Goal: Transaction & Acquisition: Purchase product/service

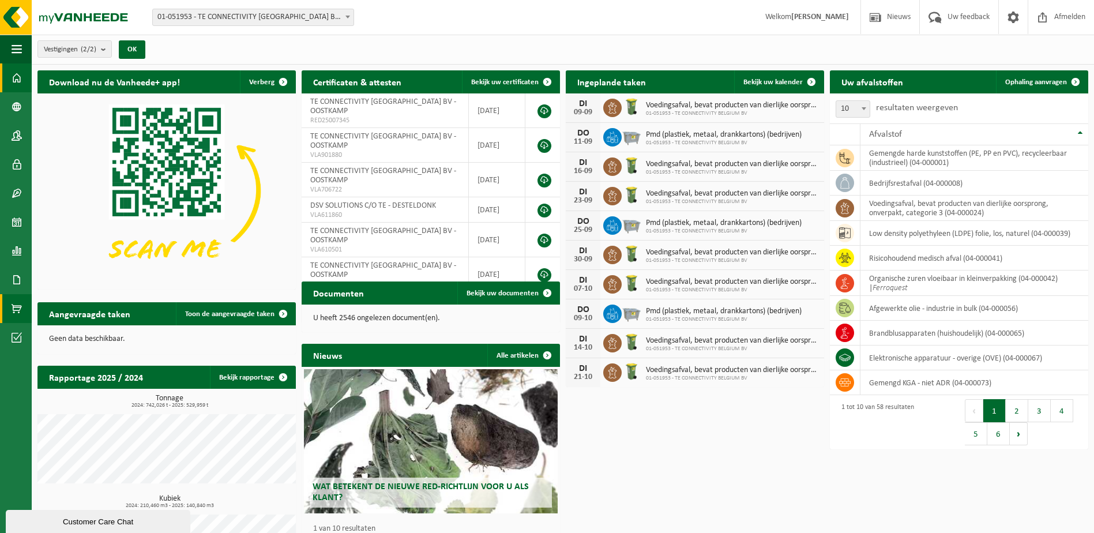
click at [16, 309] on span at bounding box center [17, 308] width 10 height 29
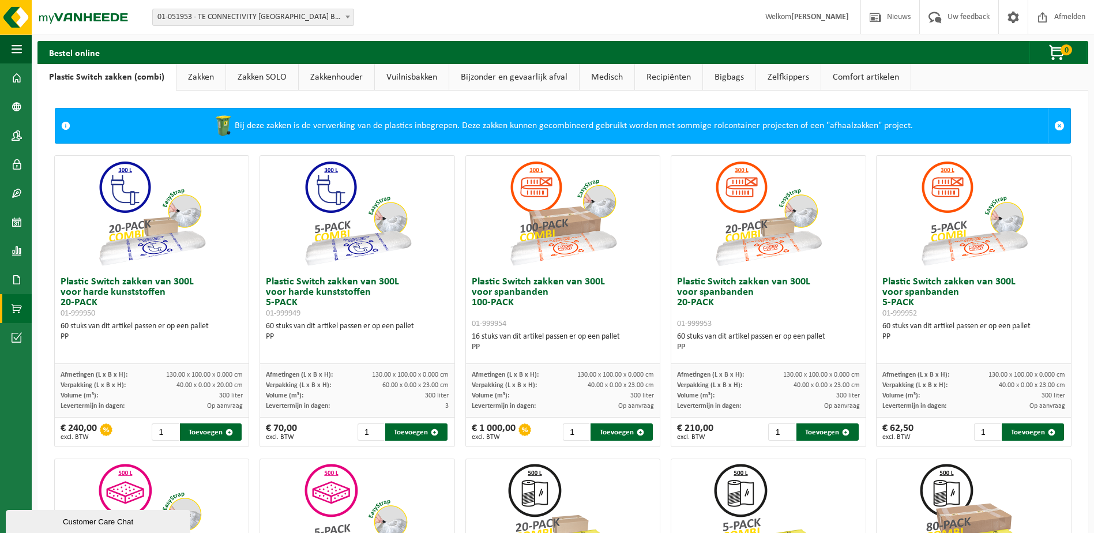
click at [121, 81] on link "Plastic Switch zakken (combi)" at bounding box center [106, 77] width 138 height 27
click at [213, 82] on link "Zakken" at bounding box center [200, 77] width 49 height 27
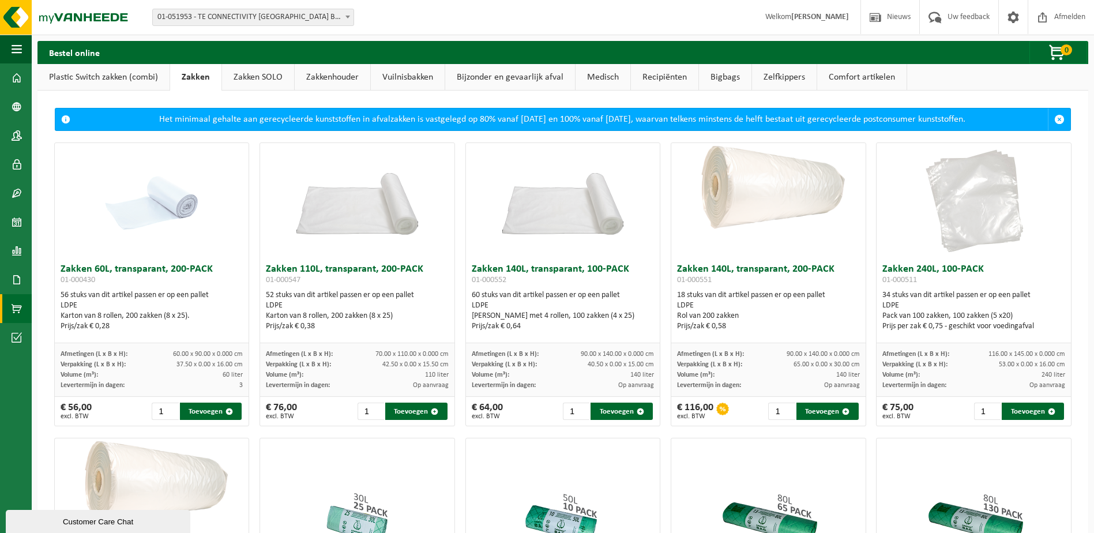
click at [251, 77] on link "Zakken SOLO" at bounding box center [258, 77] width 72 height 27
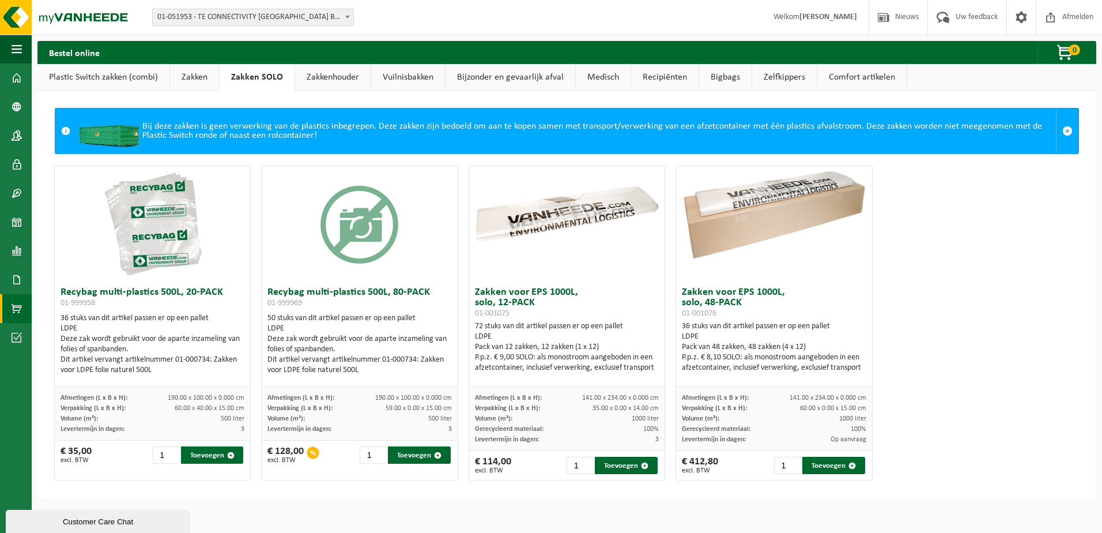
click at [739, 84] on link "Bigbags" at bounding box center [725, 77] width 52 height 27
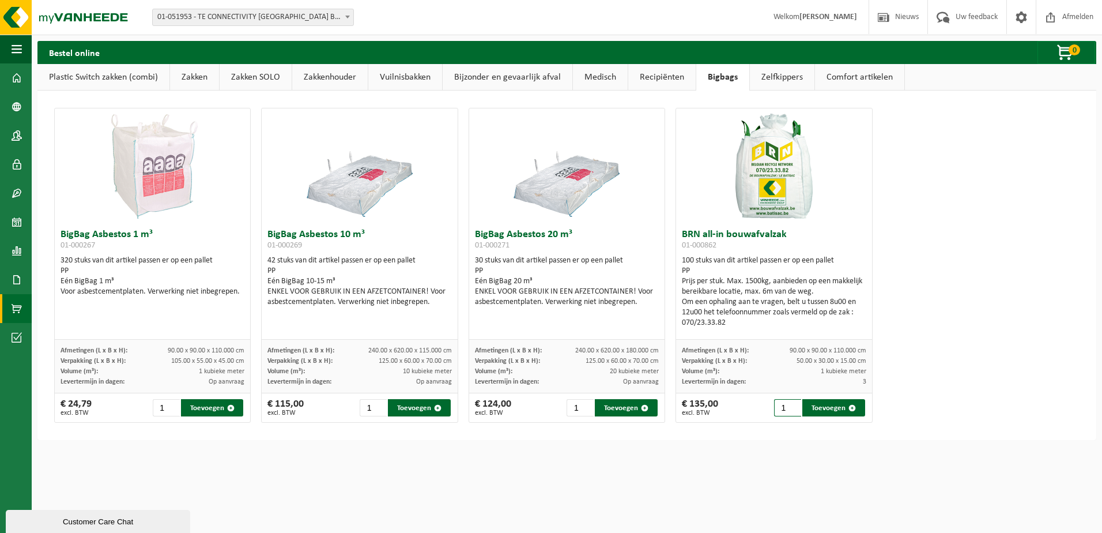
click at [784, 412] on input "1" at bounding box center [787, 407] width 27 height 17
click at [788, 407] on input "2" at bounding box center [787, 407] width 27 height 17
click at [788, 405] on input "3" at bounding box center [787, 407] width 27 height 17
click at [788, 405] on input "4" at bounding box center [787, 407] width 27 height 17
click at [788, 405] on input "5" at bounding box center [787, 407] width 27 height 17
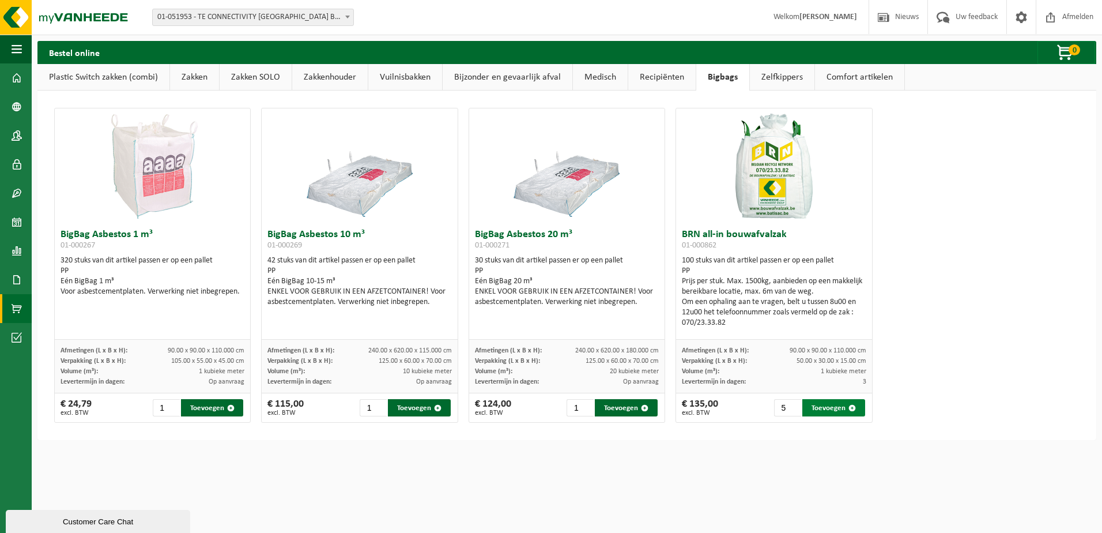
click at [816, 404] on button "Toevoegen" at bounding box center [834, 407] width 63 height 17
type input "1"
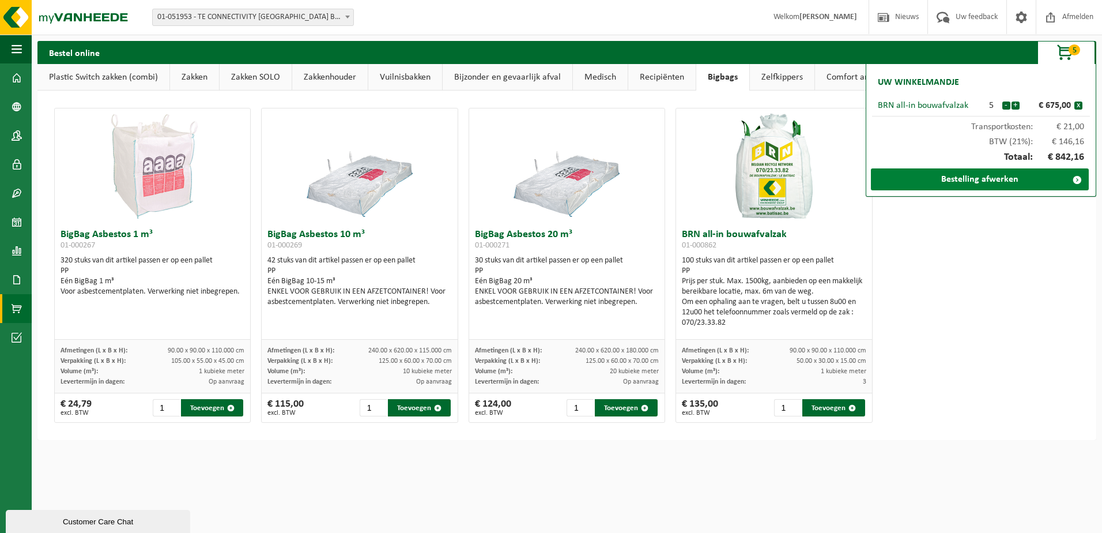
click at [995, 180] on link "Bestelling afwerken" at bounding box center [980, 179] width 218 height 22
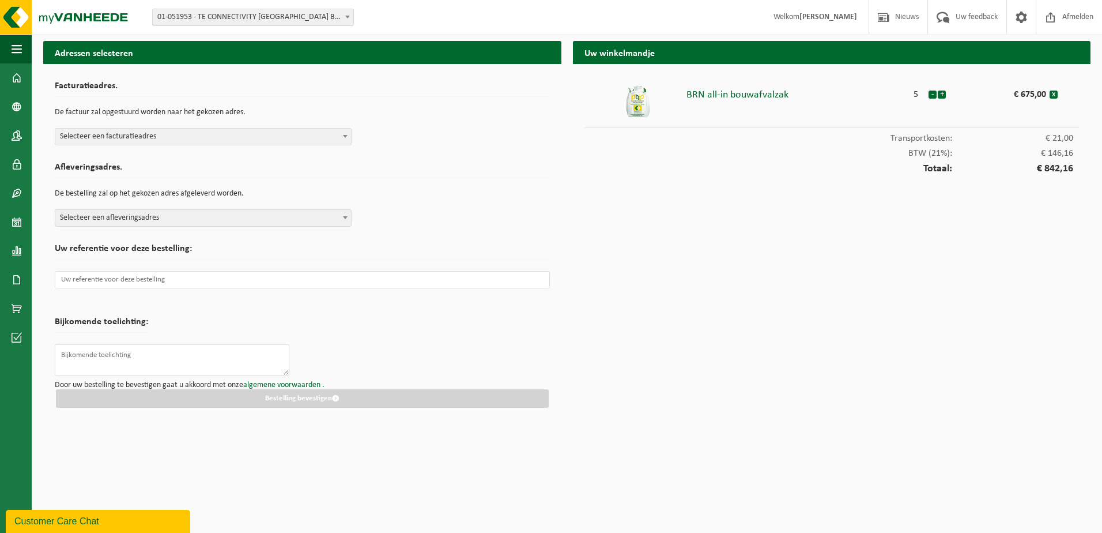
click at [240, 142] on span "Selecteer een facturatieadres" at bounding box center [203, 137] width 296 height 16
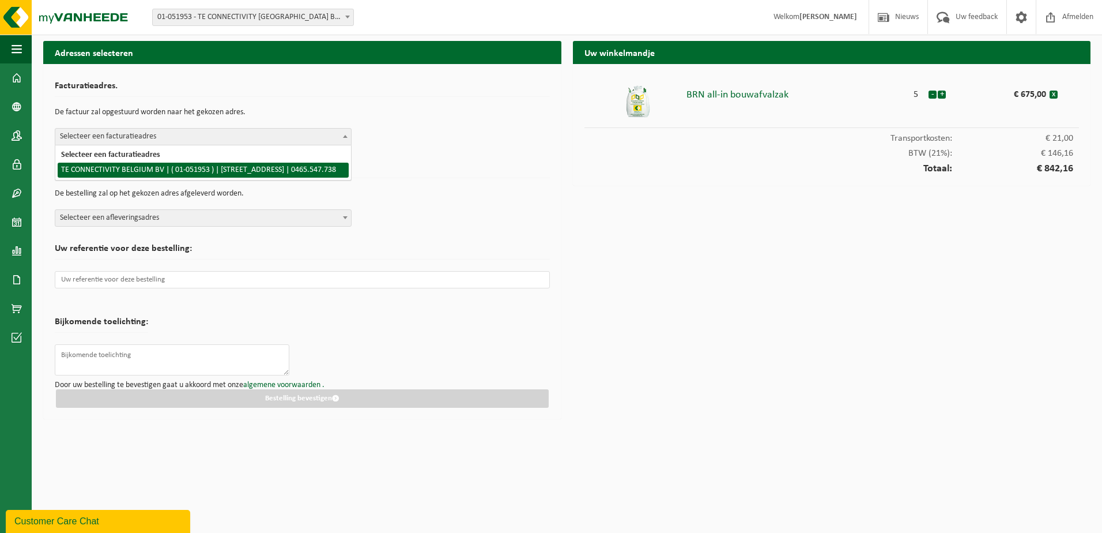
select select "253"
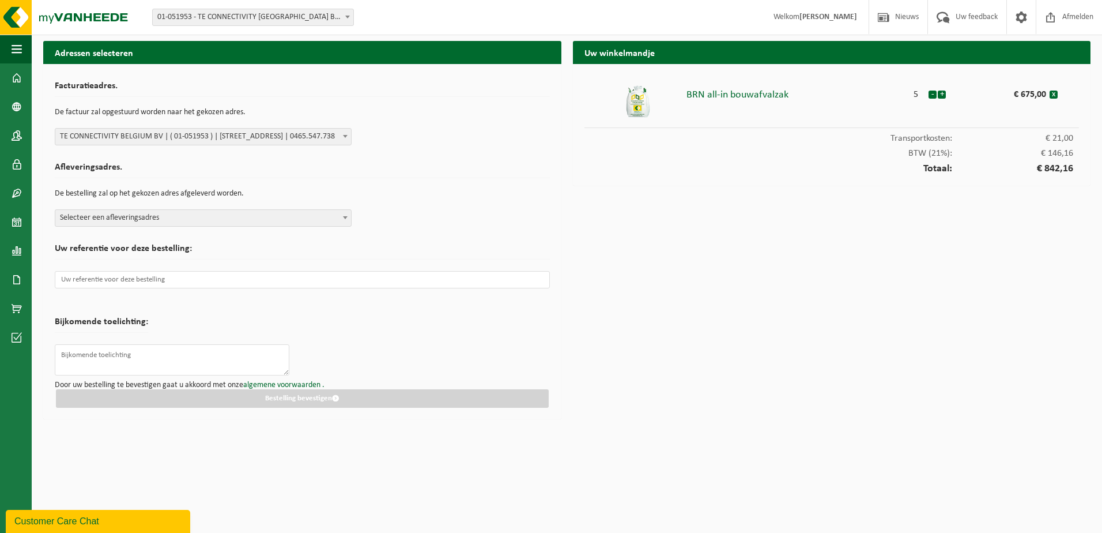
click at [322, 213] on span "Selecteer een afleveringsadres" at bounding box center [203, 218] width 296 height 16
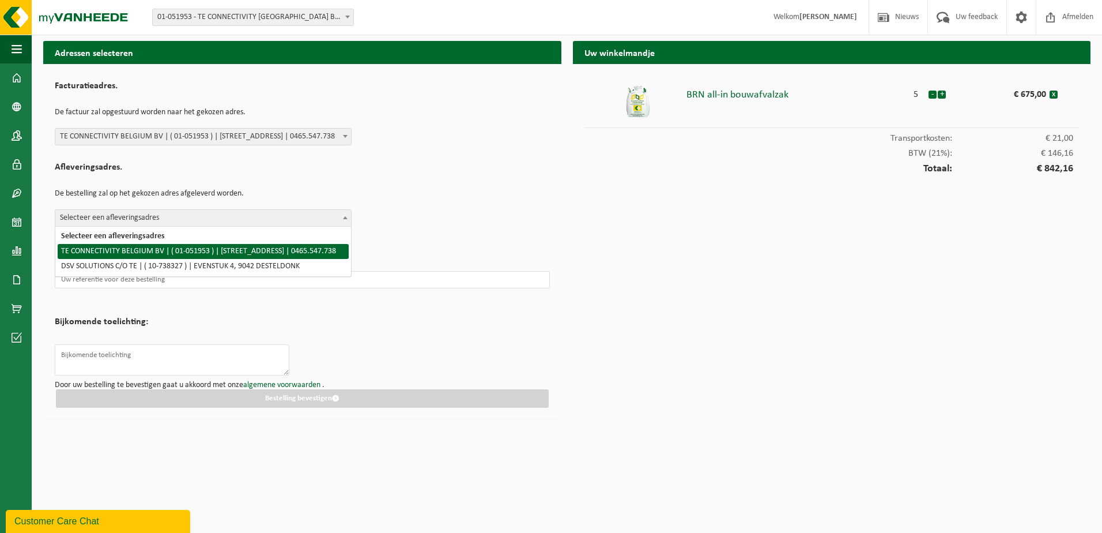
select select "253"
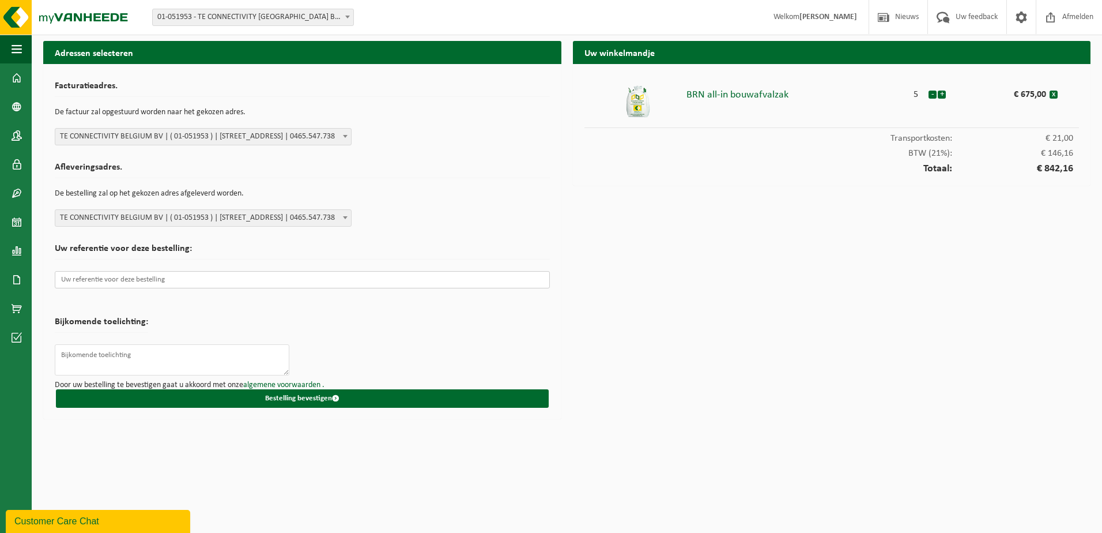
click at [186, 280] on input "text" at bounding box center [302, 279] width 495 height 17
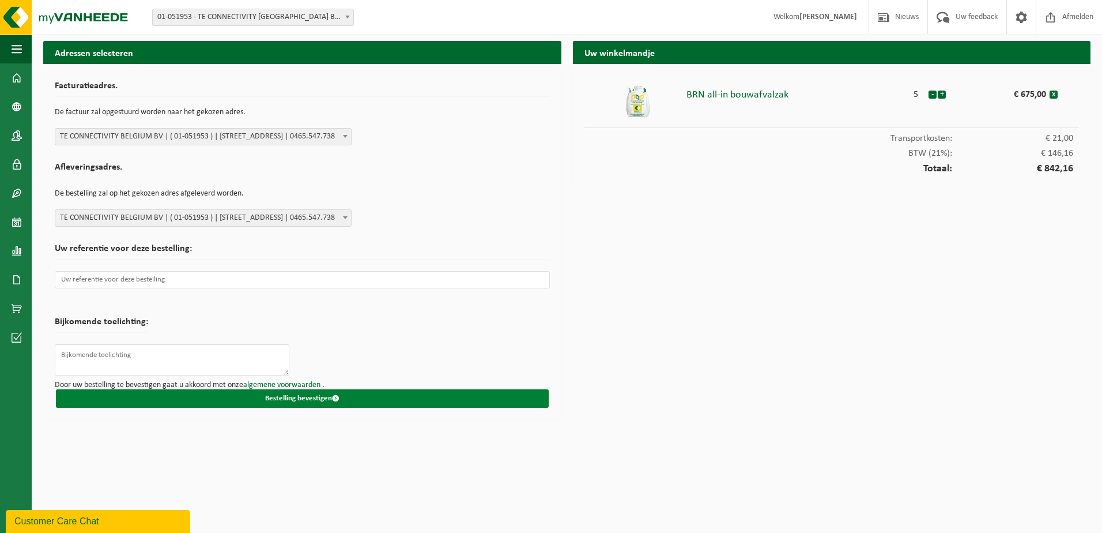
click at [326, 398] on button "Bestelling bevestigen" at bounding box center [302, 398] width 493 height 18
